Goal: Information Seeking & Learning: Learn about a topic

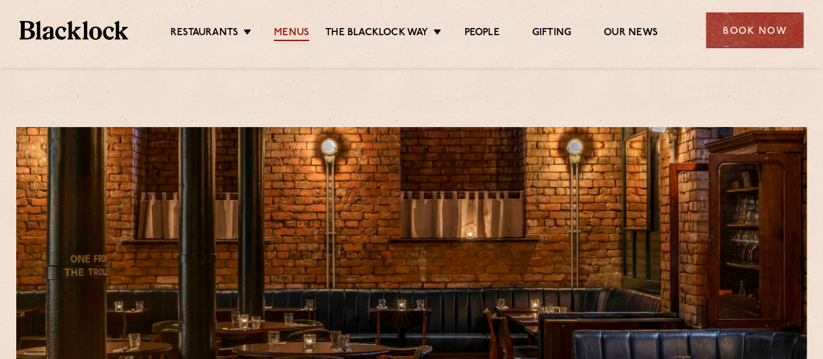
click at [284, 32] on link "Menus" at bounding box center [291, 34] width 35 height 14
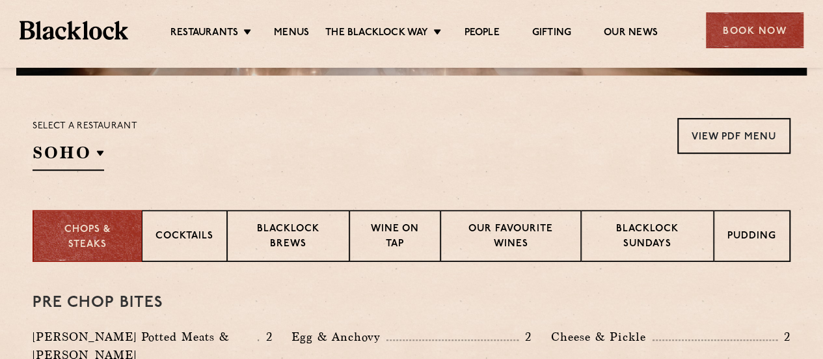
scroll to position [394, 0]
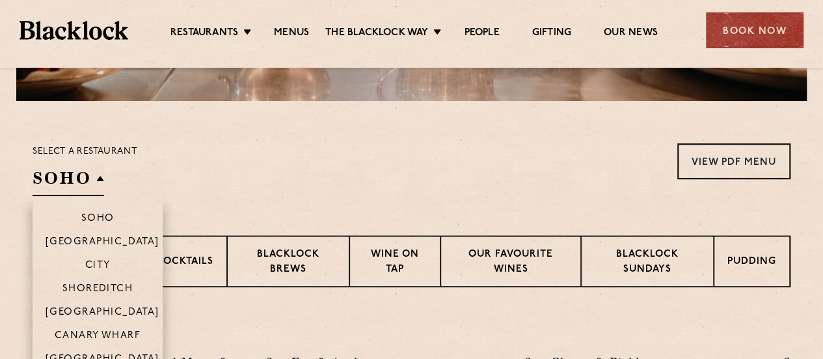
click at [102, 346] on li "[GEOGRAPHIC_DATA]" at bounding box center [98, 362] width 130 height 33
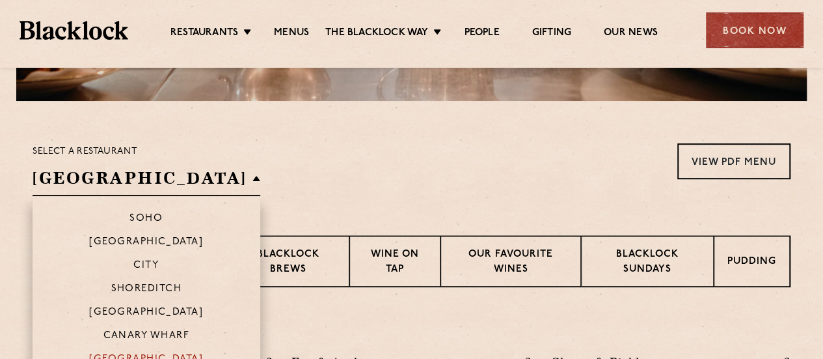
click at [111, 353] on p "[GEOGRAPHIC_DATA]" at bounding box center [146, 359] width 114 height 13
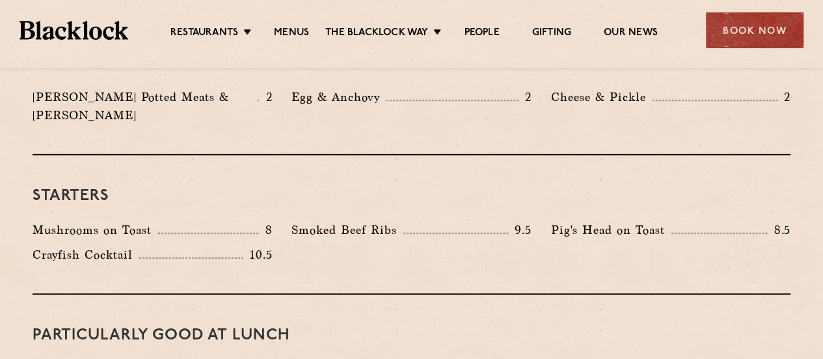
scroll to position [686, 0]
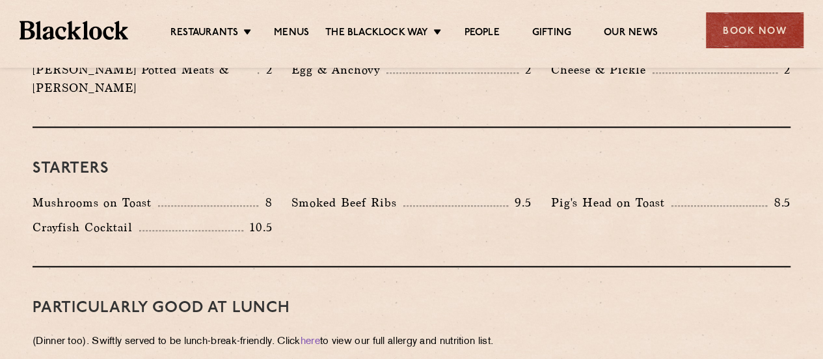
click at [630, 193] on p "Pig's Head on Toast" at bounding box center [611, 202] width 120 height 18
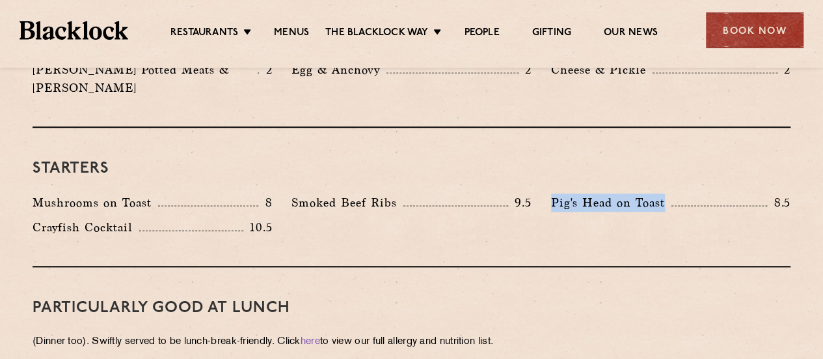
click at [630, 193] on p "Pig's Head on Toast" at bounding box center [611, 202] width 120 height 18
click at [327, 193] on p "Smoked Beef Ribs" at bounding box center [348, 202] width 112 height 18
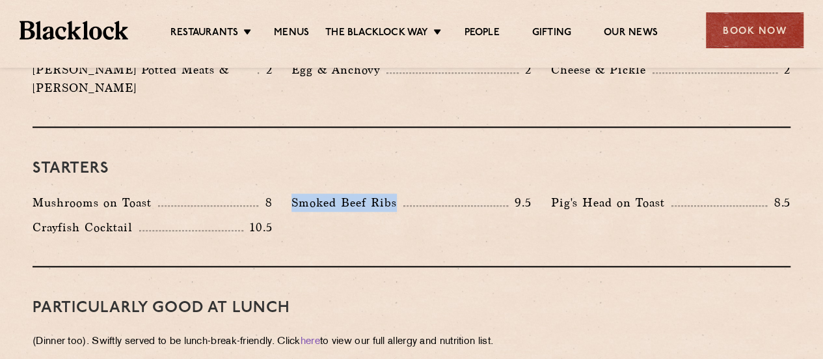
click at [327, 193] on p "Smoked Beef Ribs" at bounding box center [348, 202] width 112 height 18
click at [112, 193] on p "Mushrooms on Toast" at bounding box center [96, 202] width 126 height 18
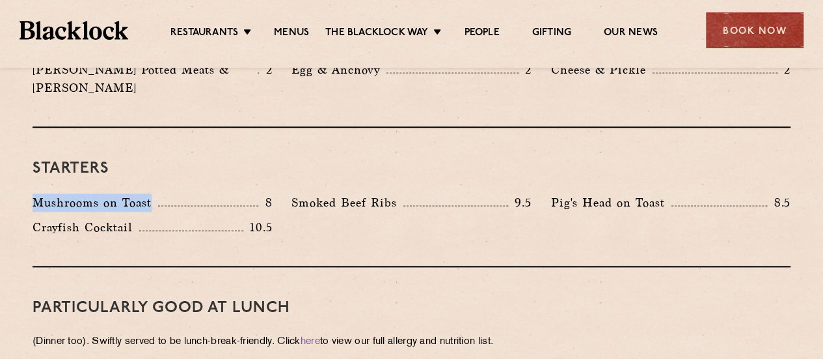
click at [112, 193] on p "Mushrooms on Toast" at bounding box center [96, 202] width 126 height 18
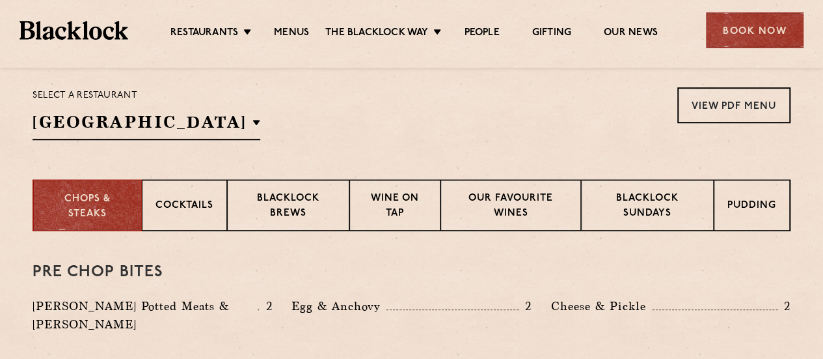
scroll to position [446, 0]
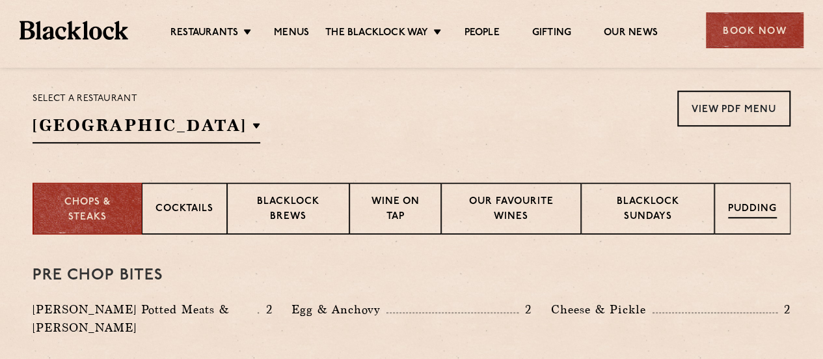
click at [731, 202] on p "Pudding" at bounding box center [752, 210] width 49 height 16
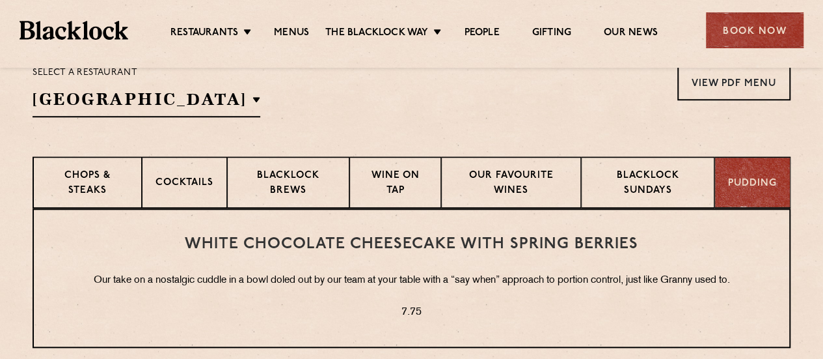
scroll to position [468, 0]
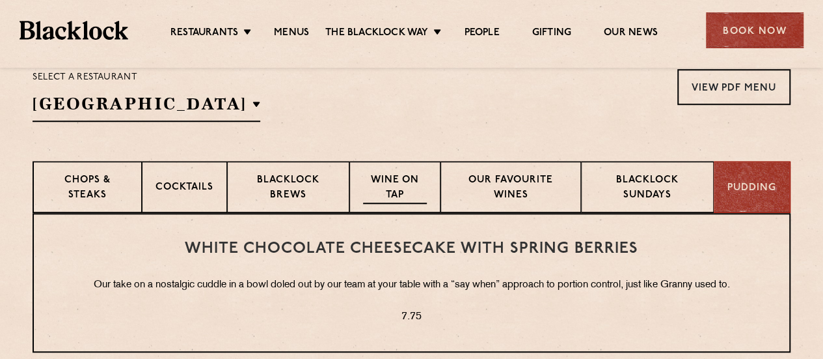
click at [380, 173] on p "Wine on Tap" at bounding box center [395, 188] width 64 height 31
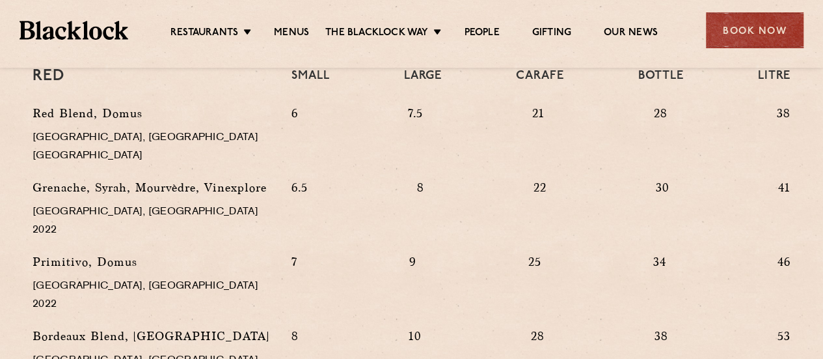
scroll to position [1300, 0]
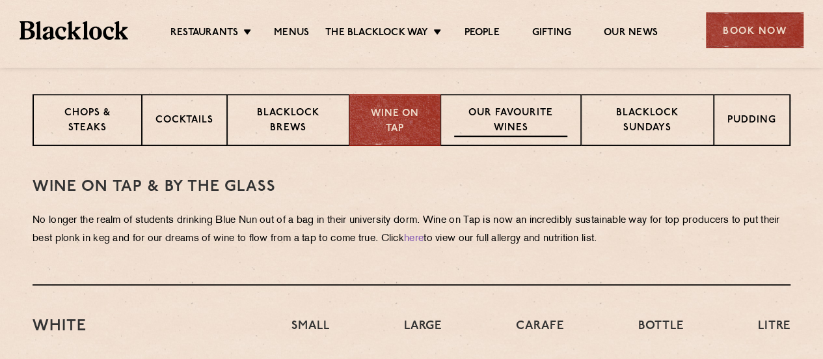
click at [508, 106] on p "Our favourite wines" at bounding box center [510, 121] width 113 height 31
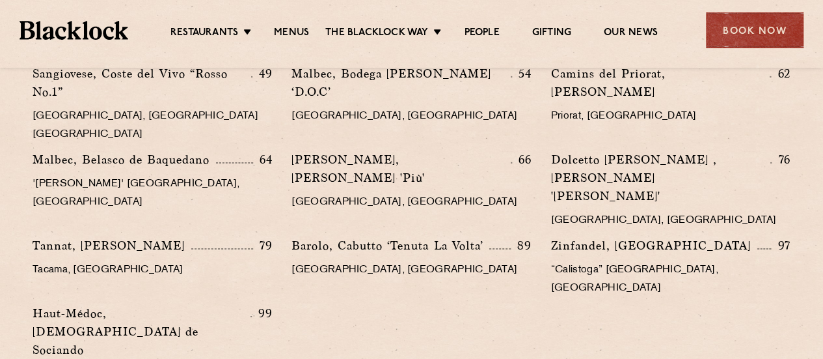
scroll to position [2092, 0]
